Goal: Information Seeking & Learning: Learn about a topic

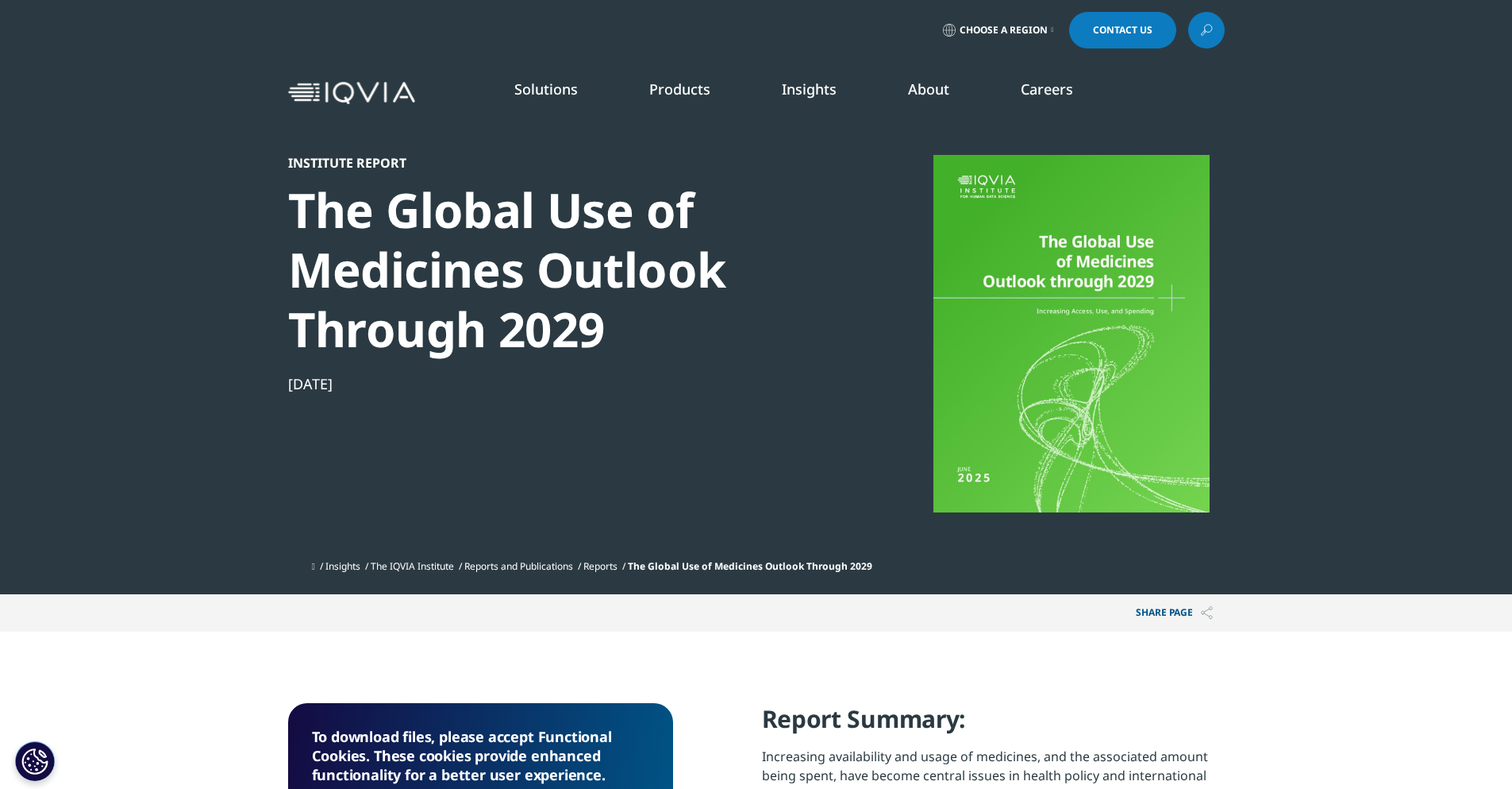
click at [1067, 269] on div at bounding box center [1072, 333] width 307 height 357
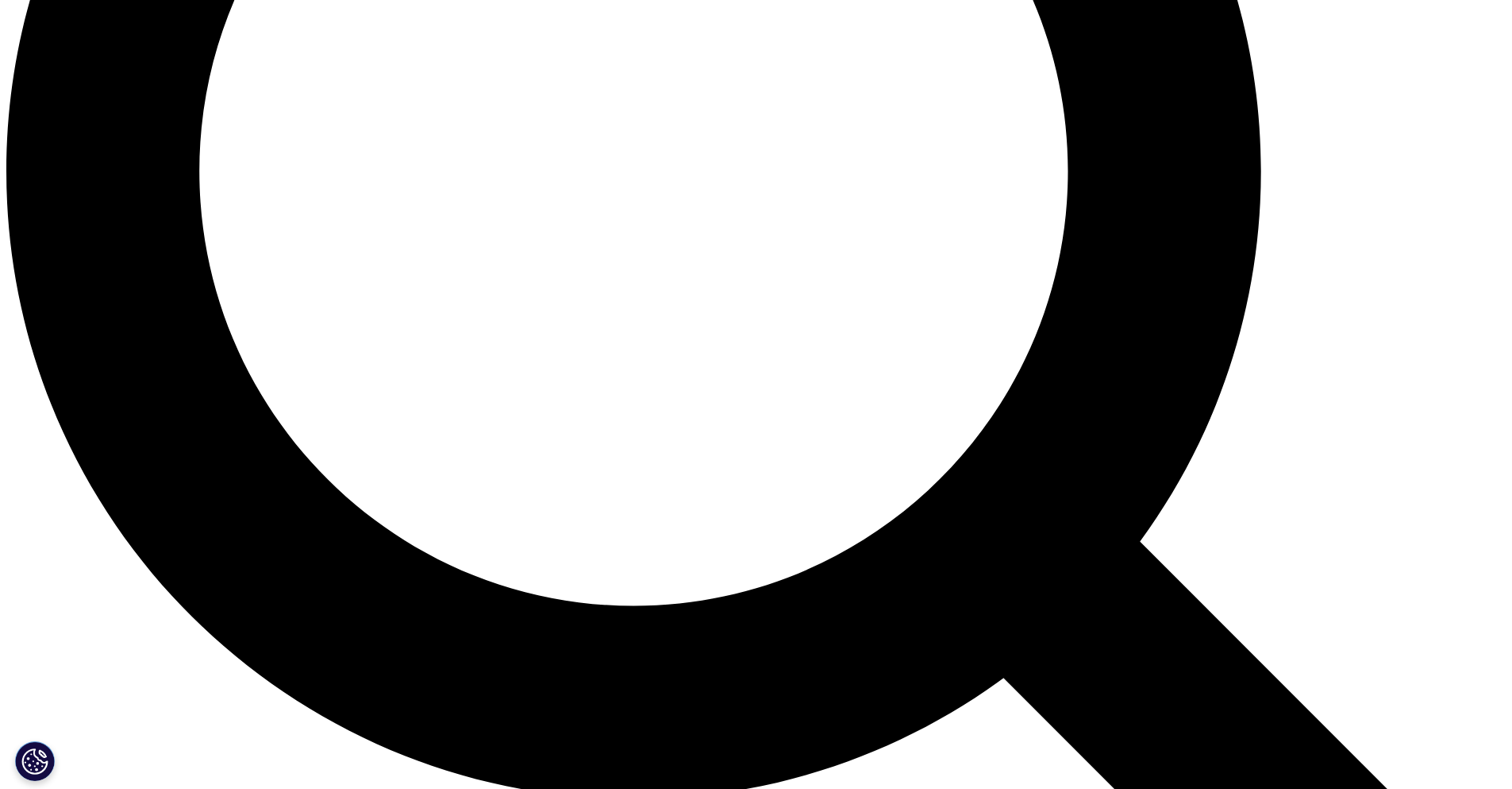
scroll to position [2118, 0]
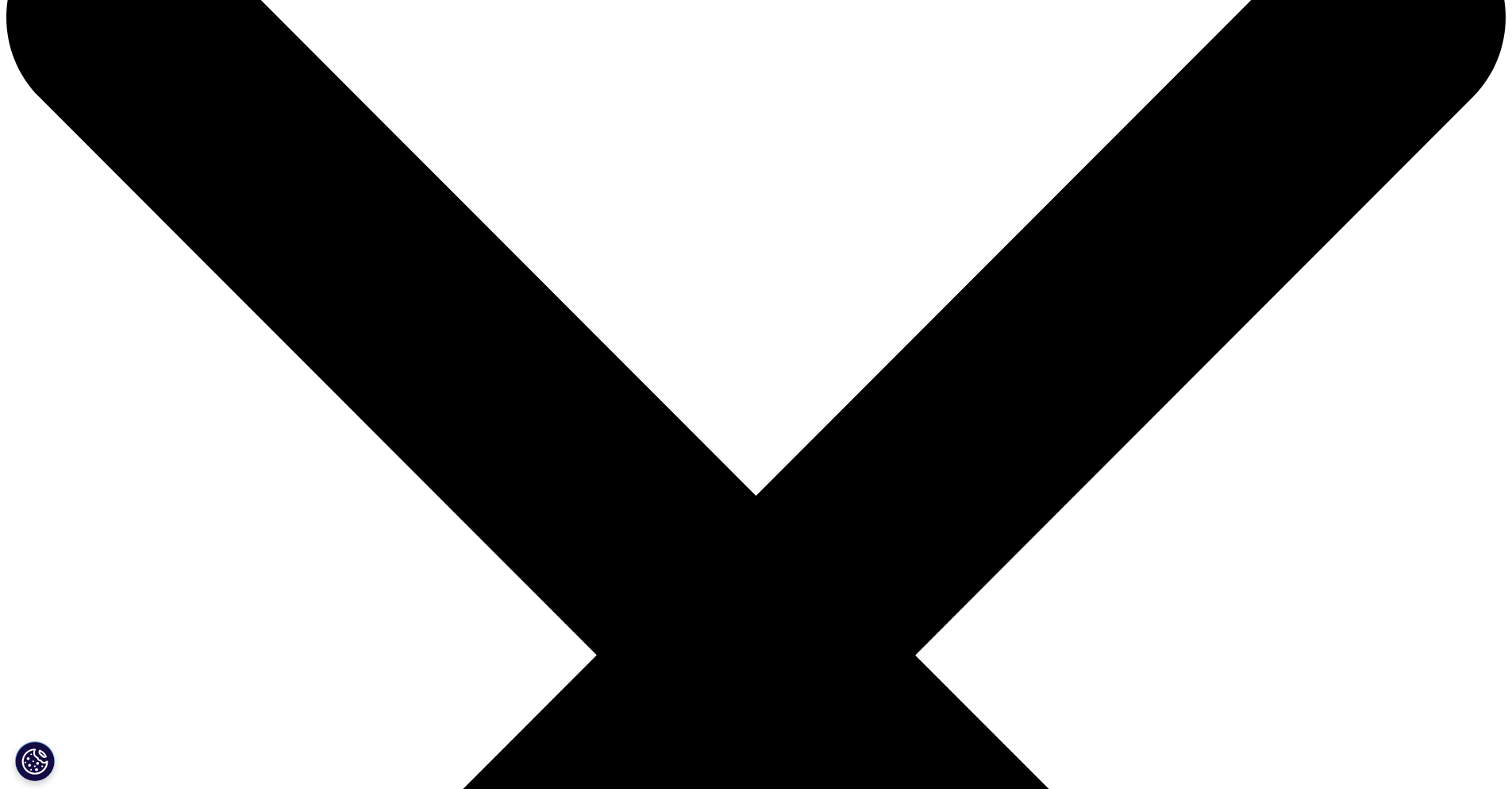
scroll to position [53, 0]
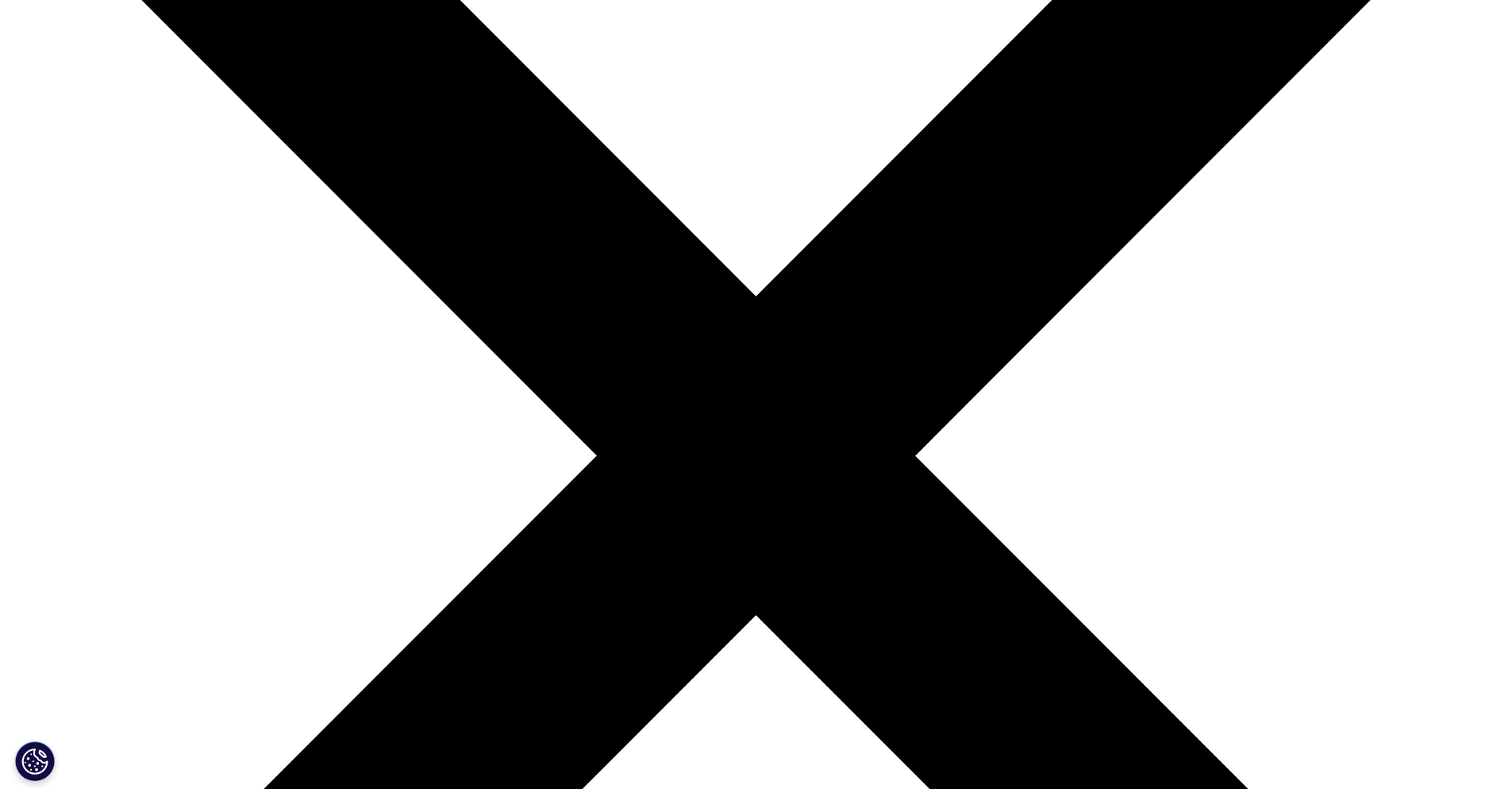
scroll to position [0, 0]
